Goal: Information Seeking & Learning: Learn about a topic

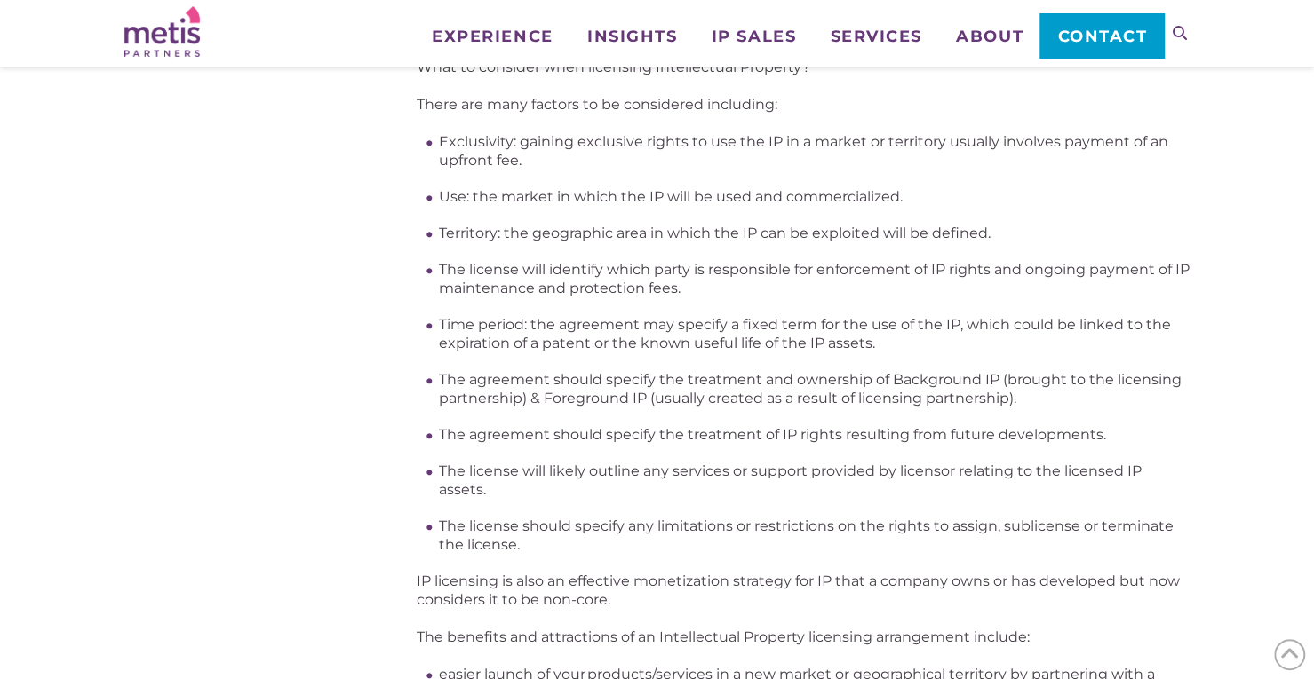
scroll to position [693, 0]
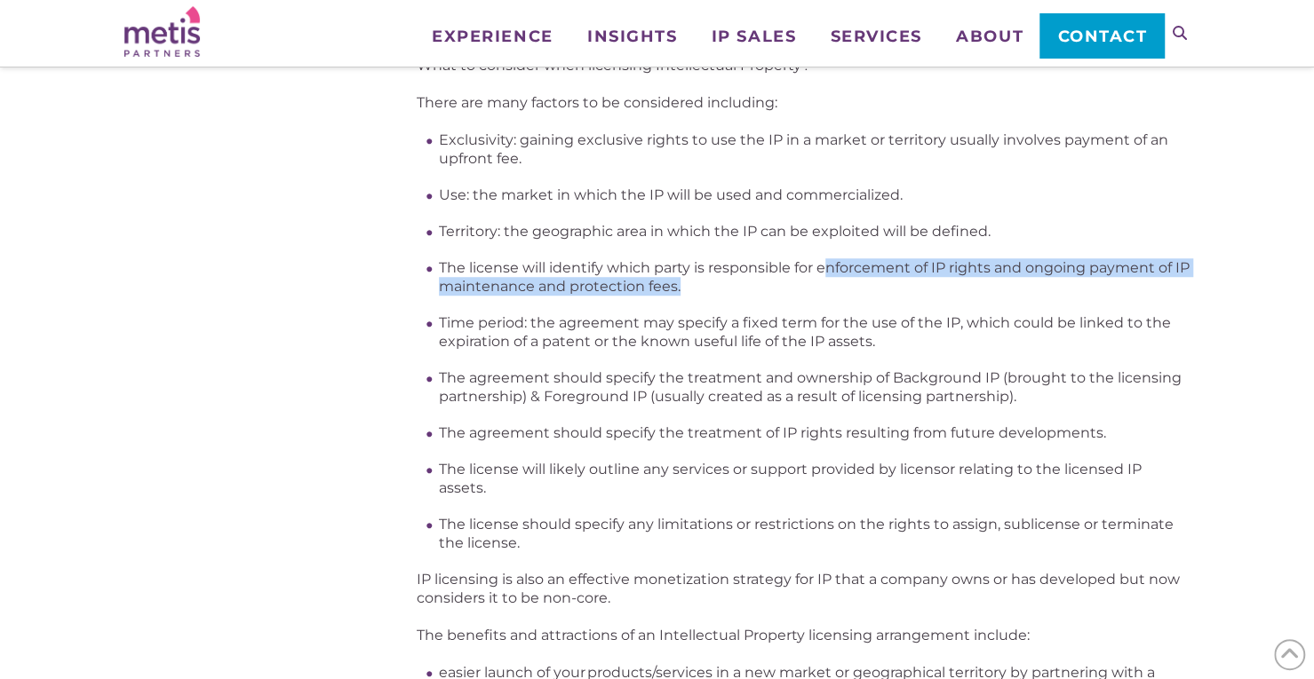
drag, startPoint x: 826, startPoint y: 264, endPoint x: 702, endPoint y: 280, distance: 125.4
click at [702, 280] on li "The license will identify which party is responsible for enforcement of IP righ…" at bounding box center [814, 276] width 750 height 37
drag, startPoint x: 702, startPoint y: 280, endPoint x: 437, endPoint y: 268, distance: 264.9
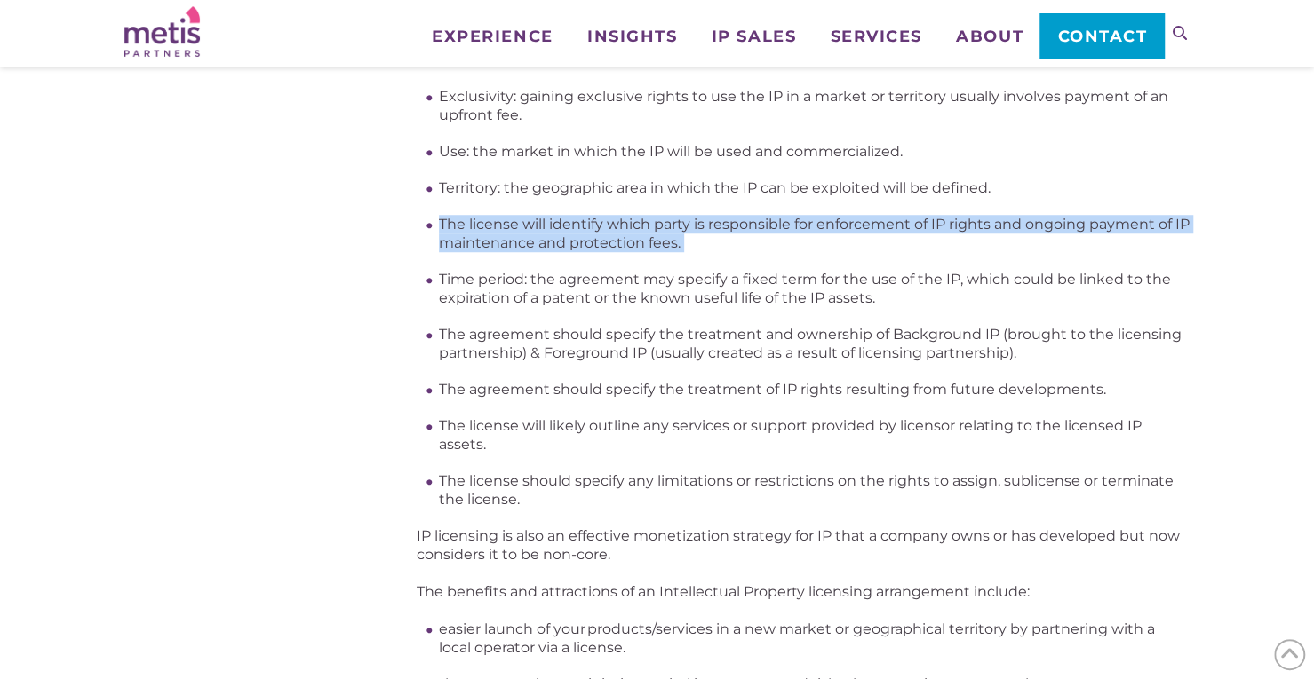
scroll to position [737, 0]
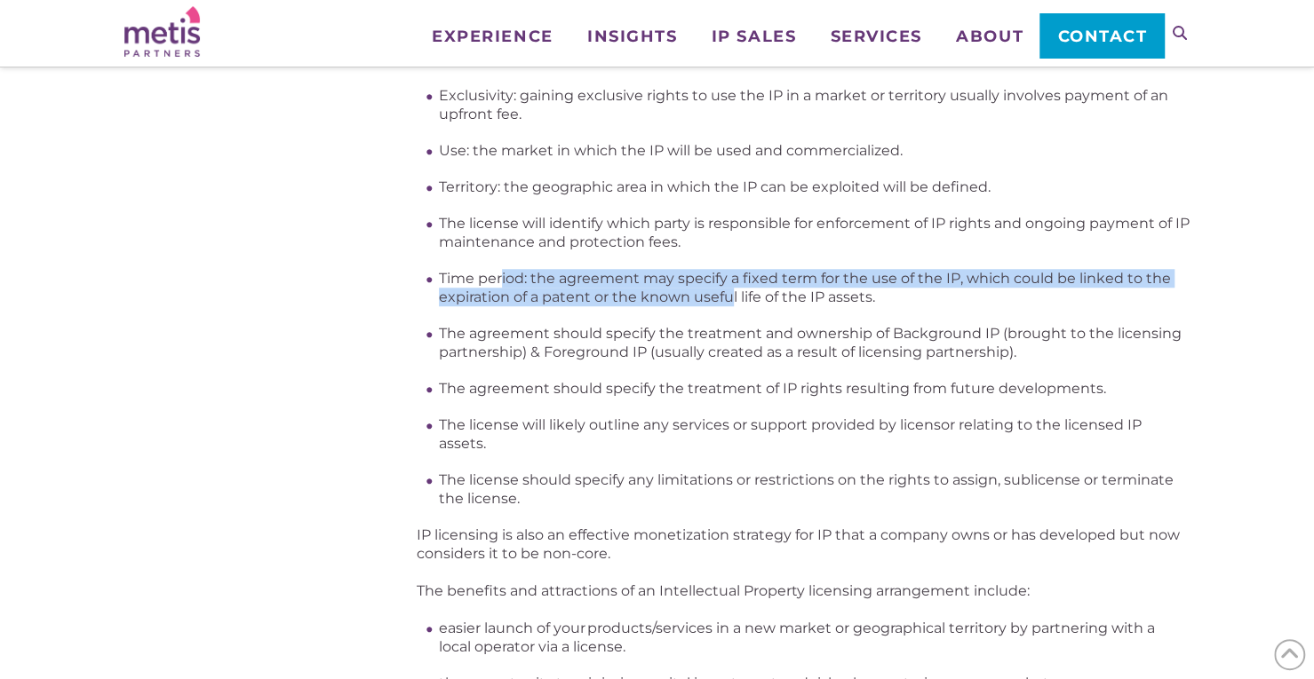
drag, startPoint x: 732, startPoint y: 305, endPoint x: 481, endPoint y: 268, distance: 253.1
click at [481, 268] on ul "Exclusivity: gaining exclusive rights to use the IP in a market or territory us…" at bounding box center [814, 297] width 750 height 422
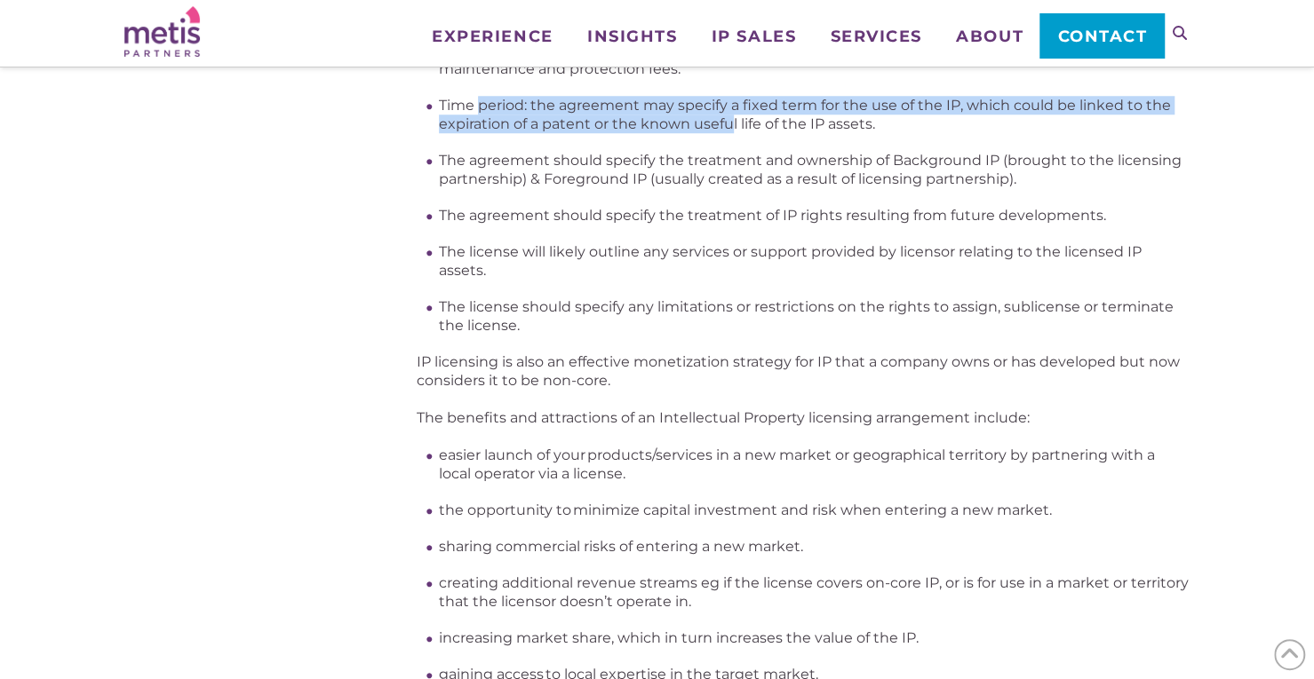
scroll to position [909, 0]
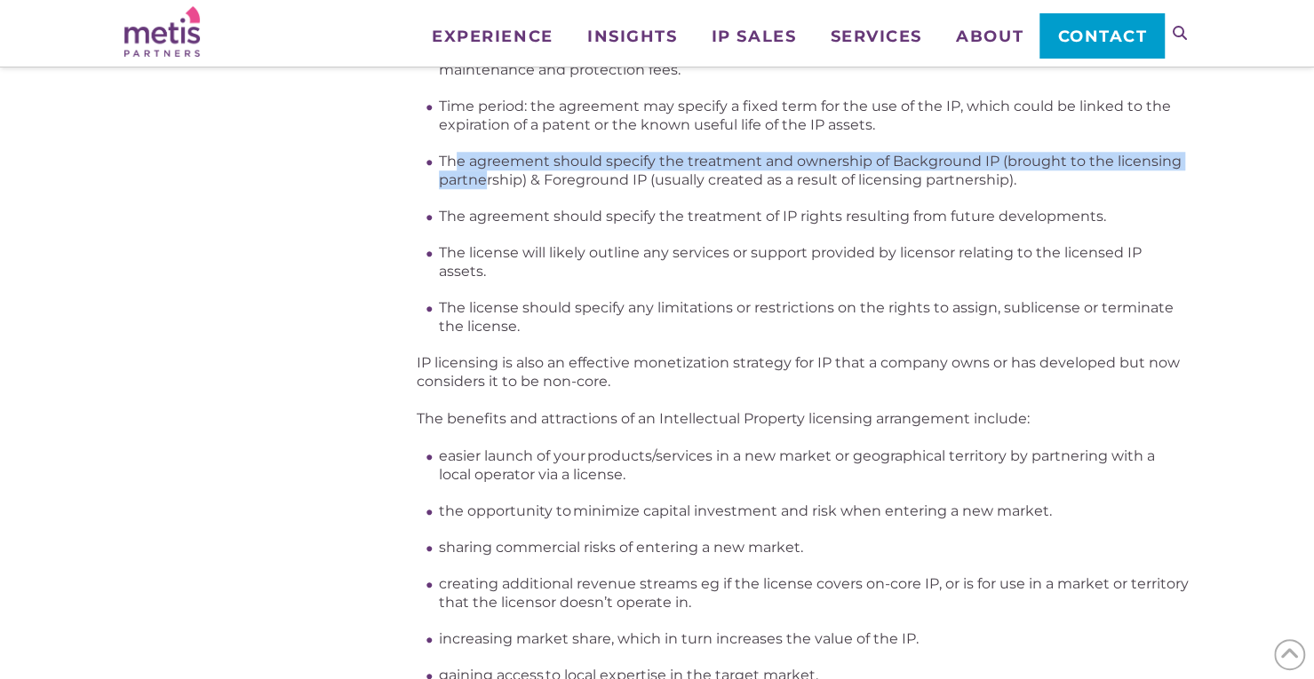
drag, startPoint x: 482, startPoint y: 188, endPoint x: 454, endPoint y: 157, distance: 42.1
click at [454, 157] on li "The agreement should specify the treatment and ownership of Background IP (brou…" at bounding box center [814, 170] width 750 height 37
drag, startPoint x: 454, startPoint y: 157, endPoint x: 879, endPoint y: 181, distance: 426.1
click at [879, 181] on li "The agreement should specify the treatment and ownership of Background IP (brou…" at bounding box center [814, 170] width 750 height 37
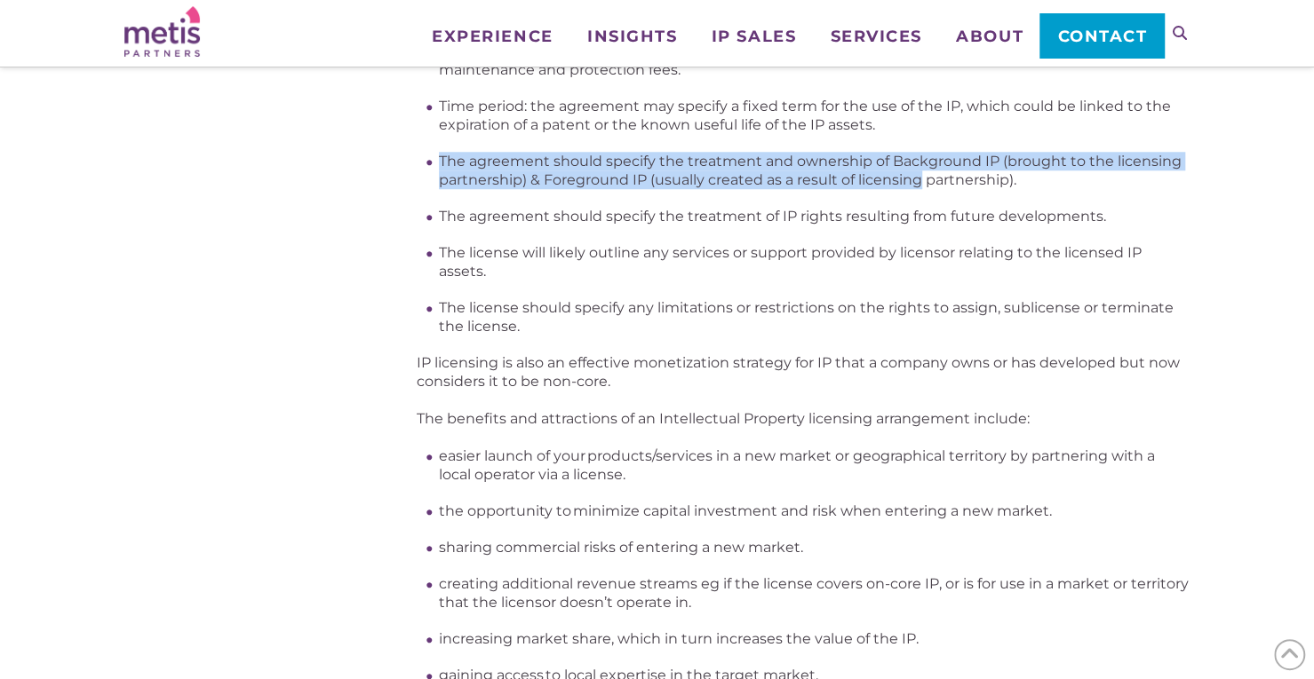
scroll to position [922, 0]
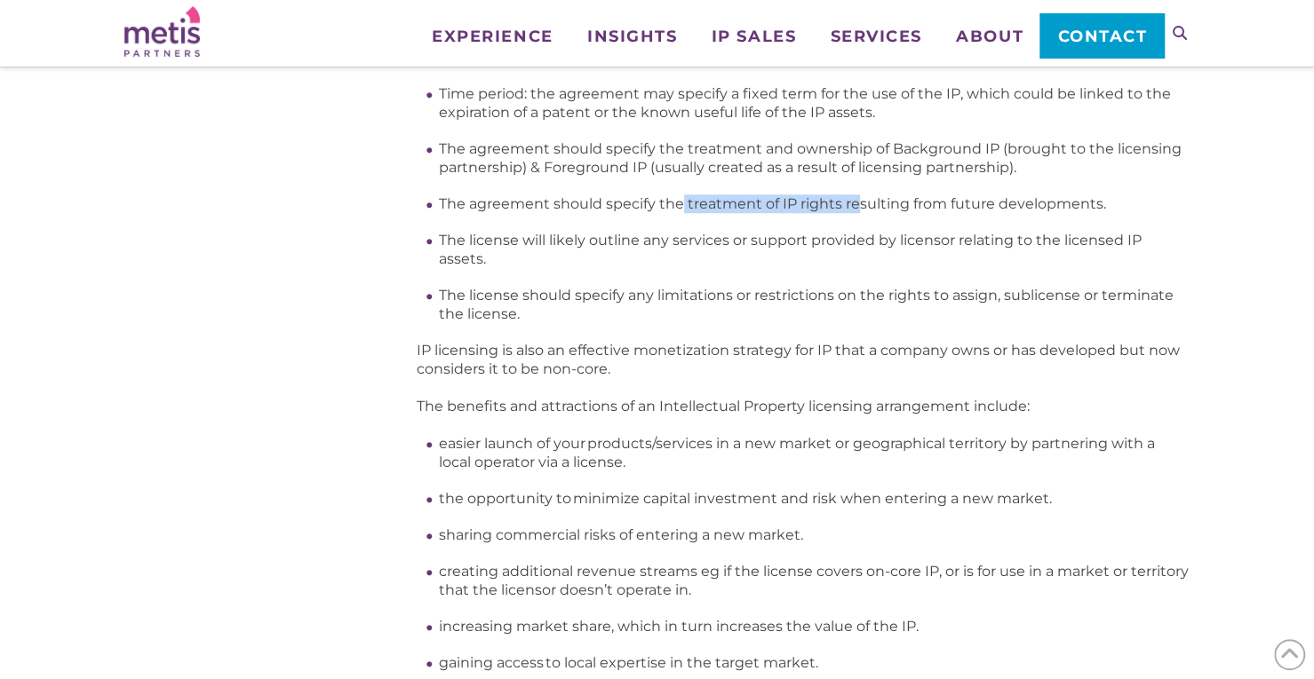
drag, startPoint x: 854, startPoint y: 200, endPoint x: 677, endPoint y: 208, distance: 177.8
click at [677, 208] on li "The agreement should specify the treatment of IP rights resulting from future d…" at bounding box center [814, 204] width 750 height 19
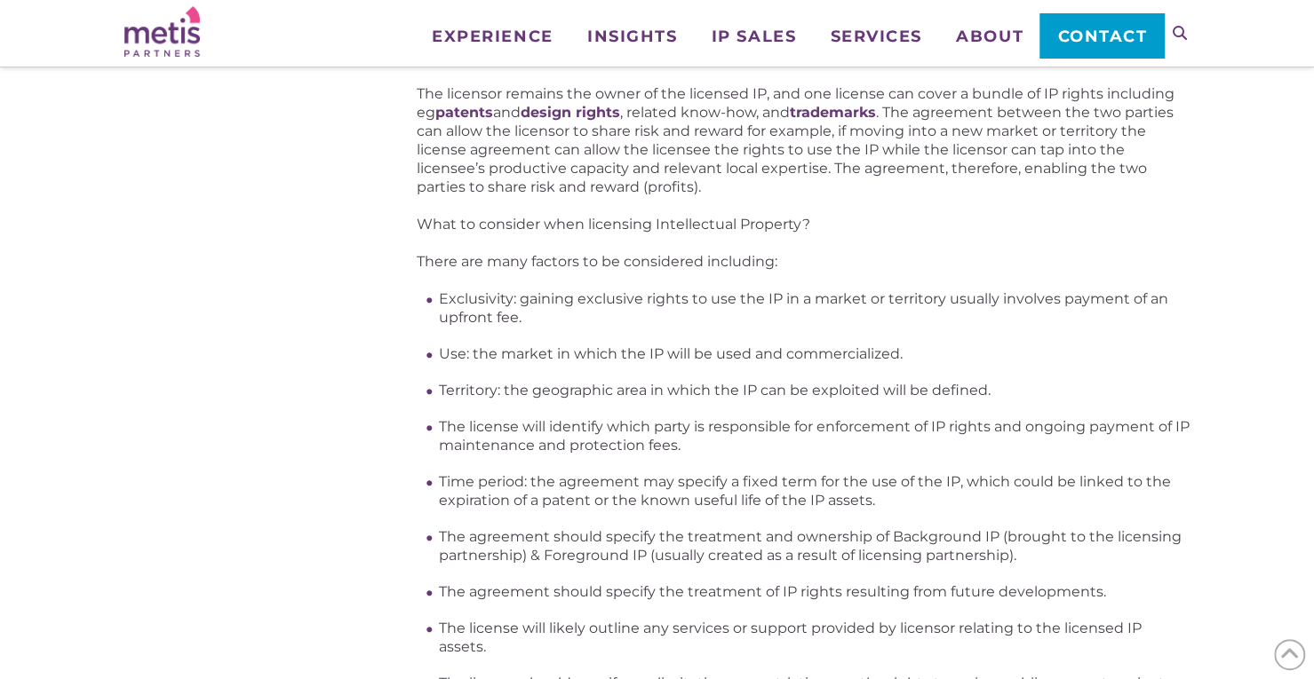
scroll to position [533, 0]
